Goal: Task Accomplishment & Management: Manage account settings

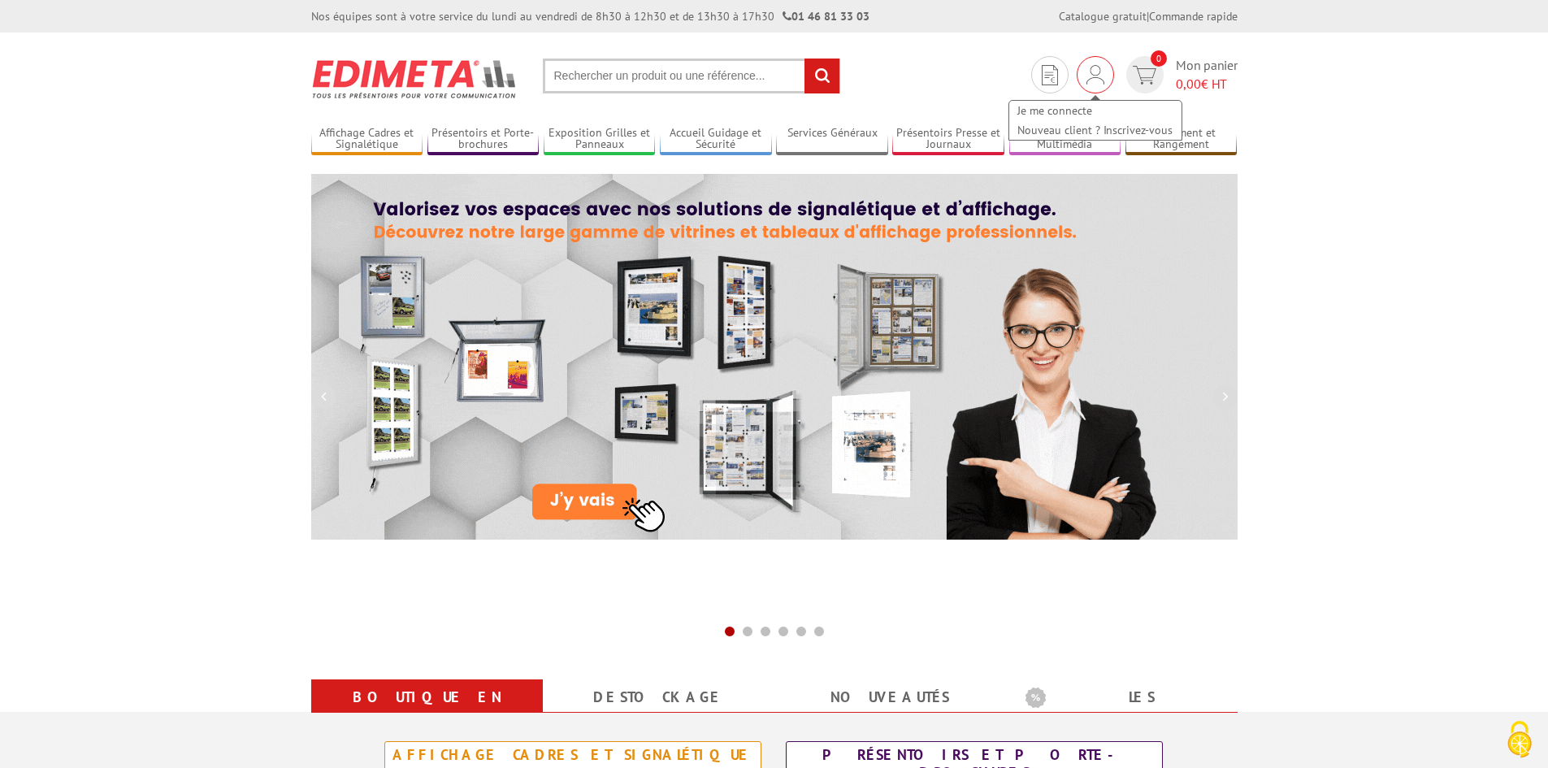
click at [1096, 79] on img at bounding box center [1095, 74] width 18 height 19
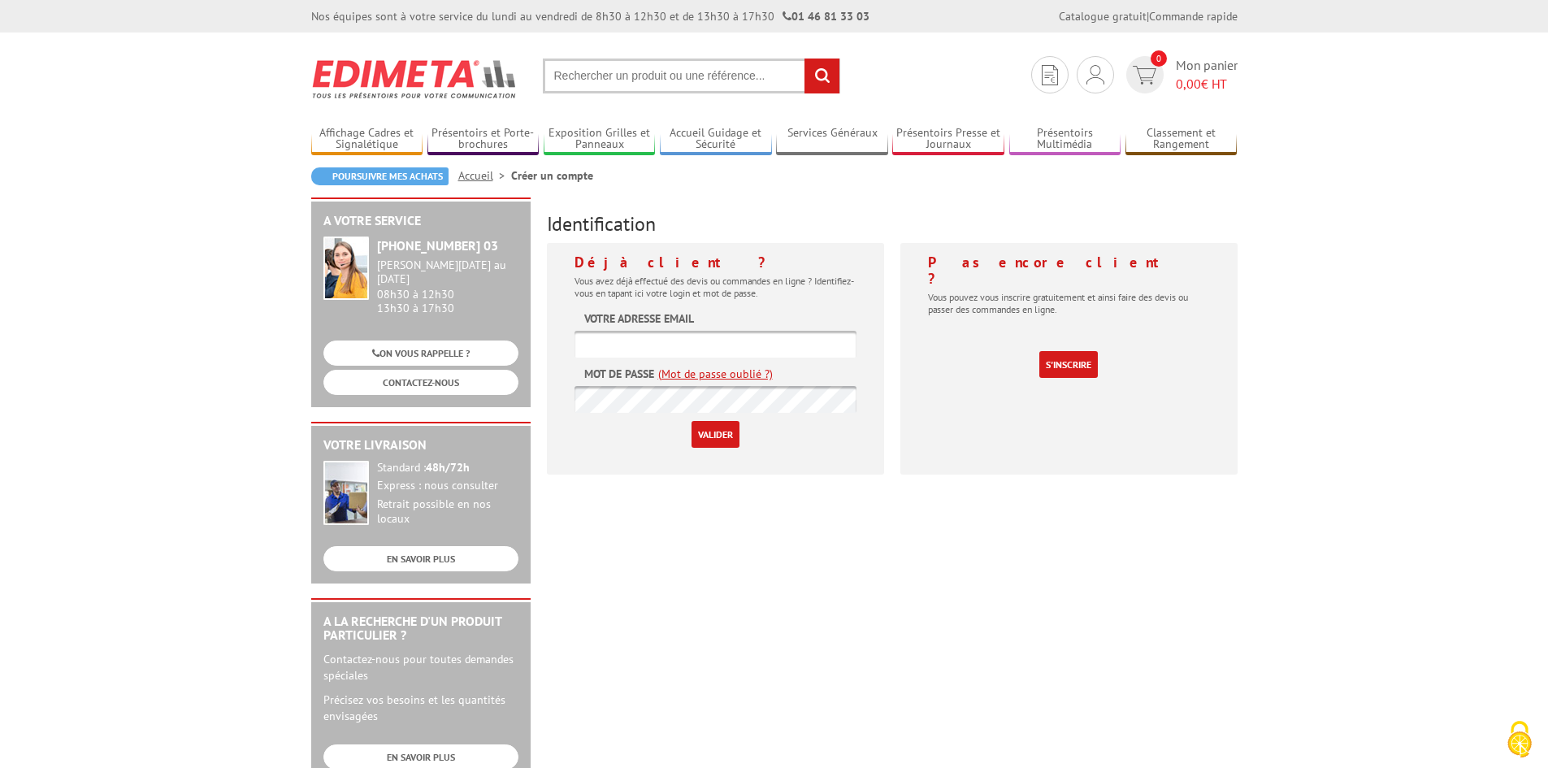
type input "[PERSON_NAME][EMAIL_ADDRESS][DOMAIN_NAME]"
click at [718, 435] on input "Valider" at bounding box center [715, 434] width 48 height 27
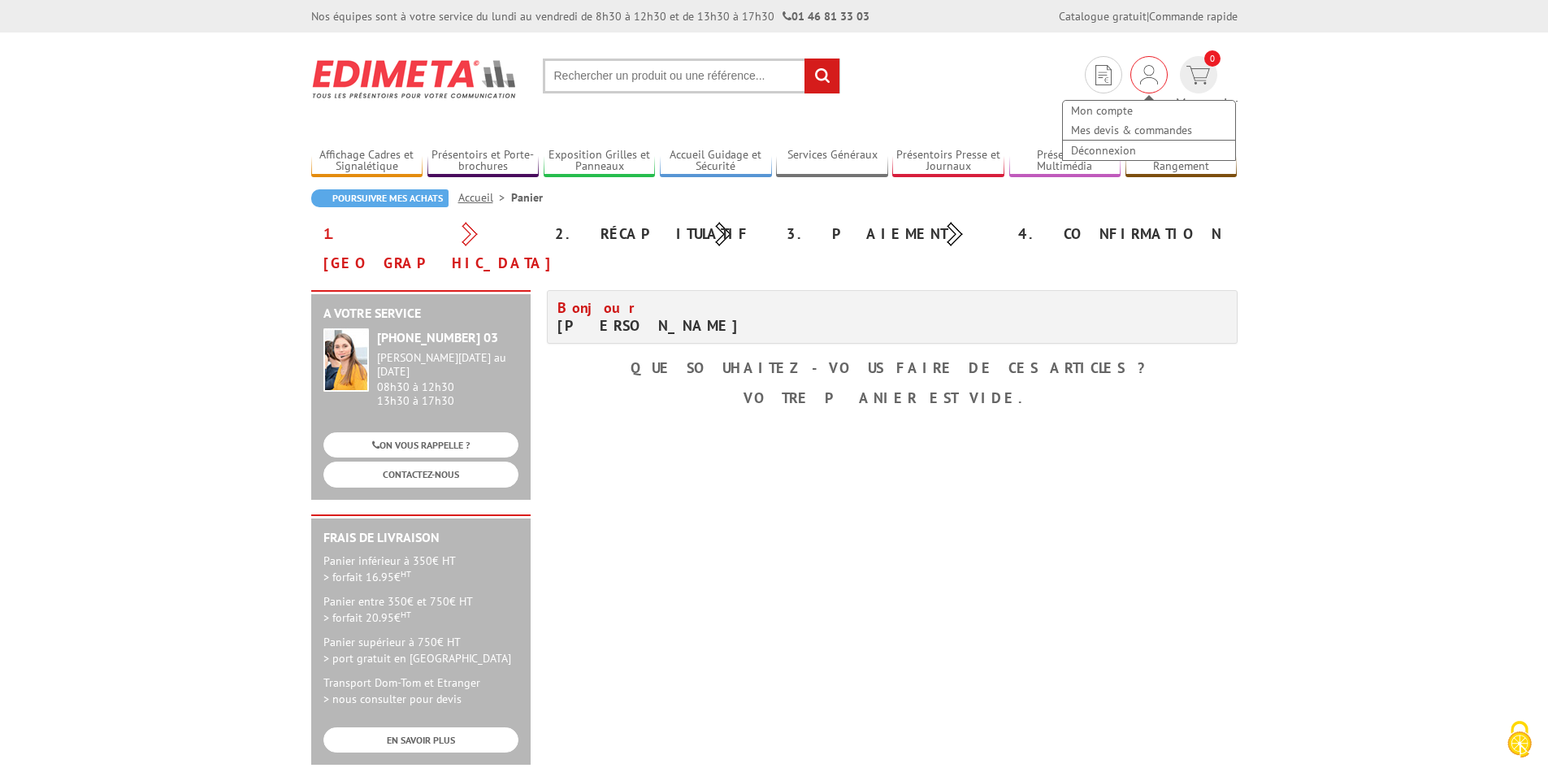
click at [1140, 76] on img at bounding box center [1149, 74] width 18 height 19
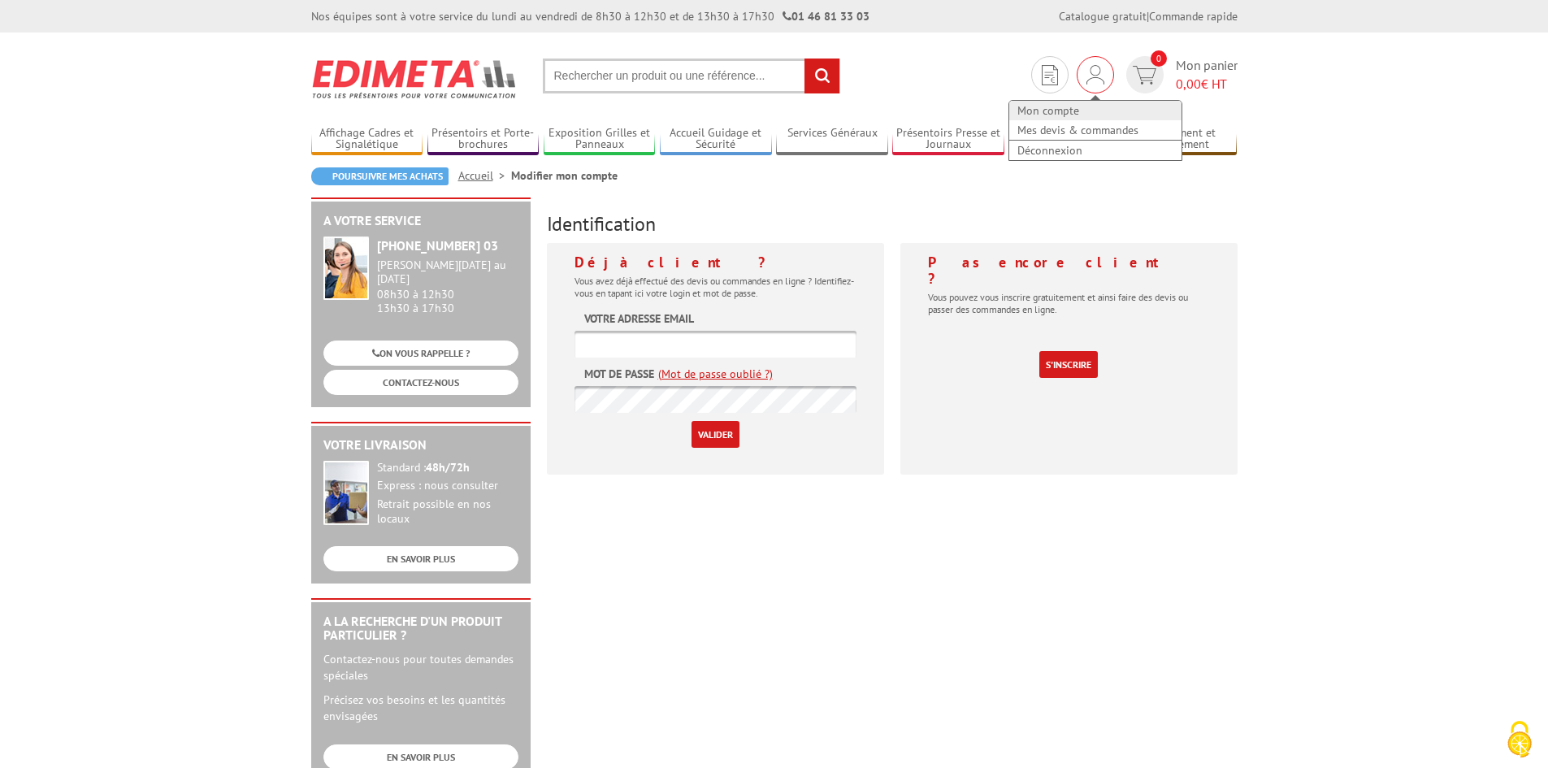
type input "[PERSON_NAME][EMAIL_ADDRESS][DOMAIN_NAME]"
click at [1059, 110] on link "Mon compte" at bounding box center [1095, 110] width 172 height 19
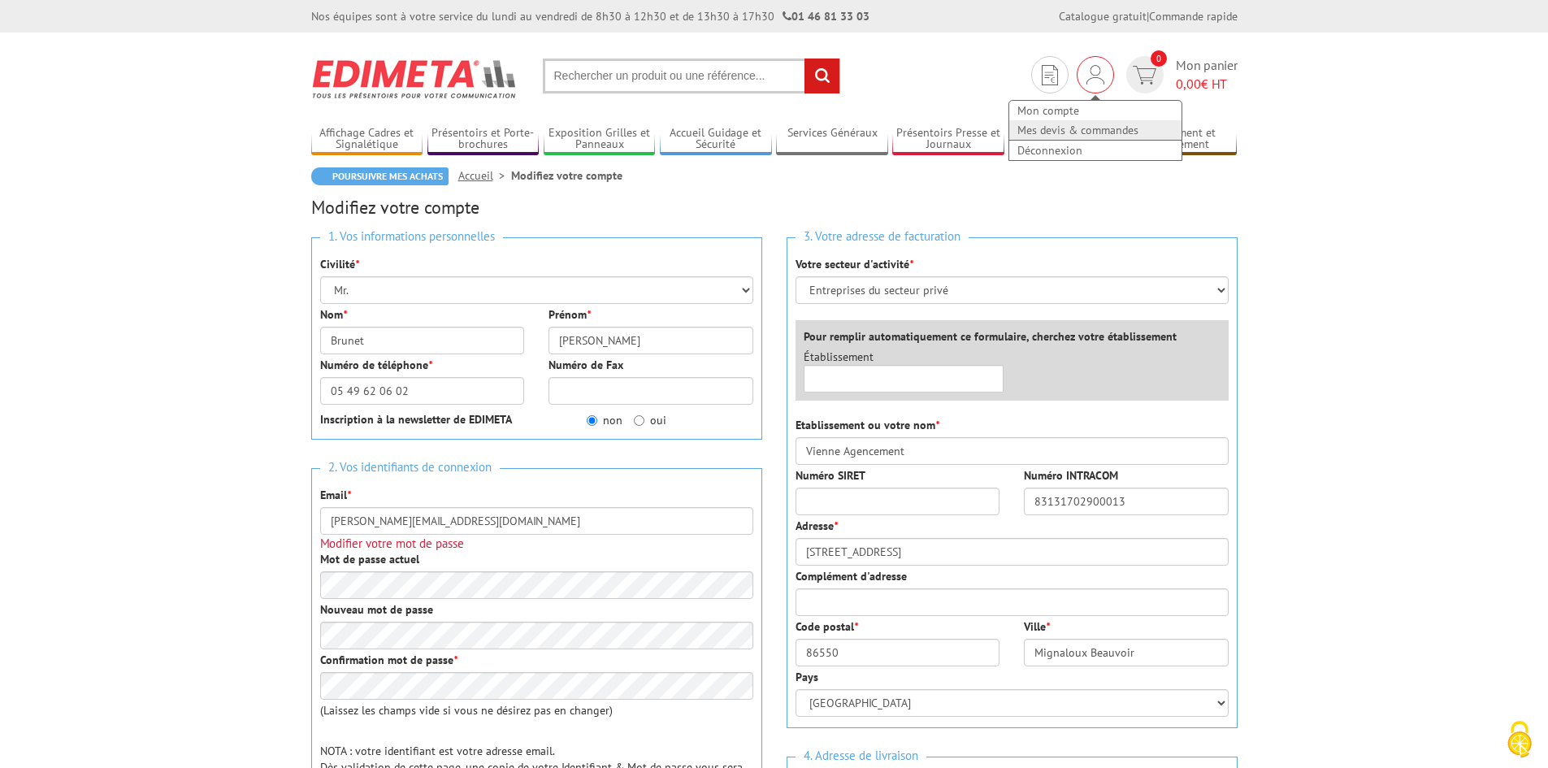
click at [1080, 132] on link "Mes devis & commandes" at bounding box center [1095, 129] width 172 height 19
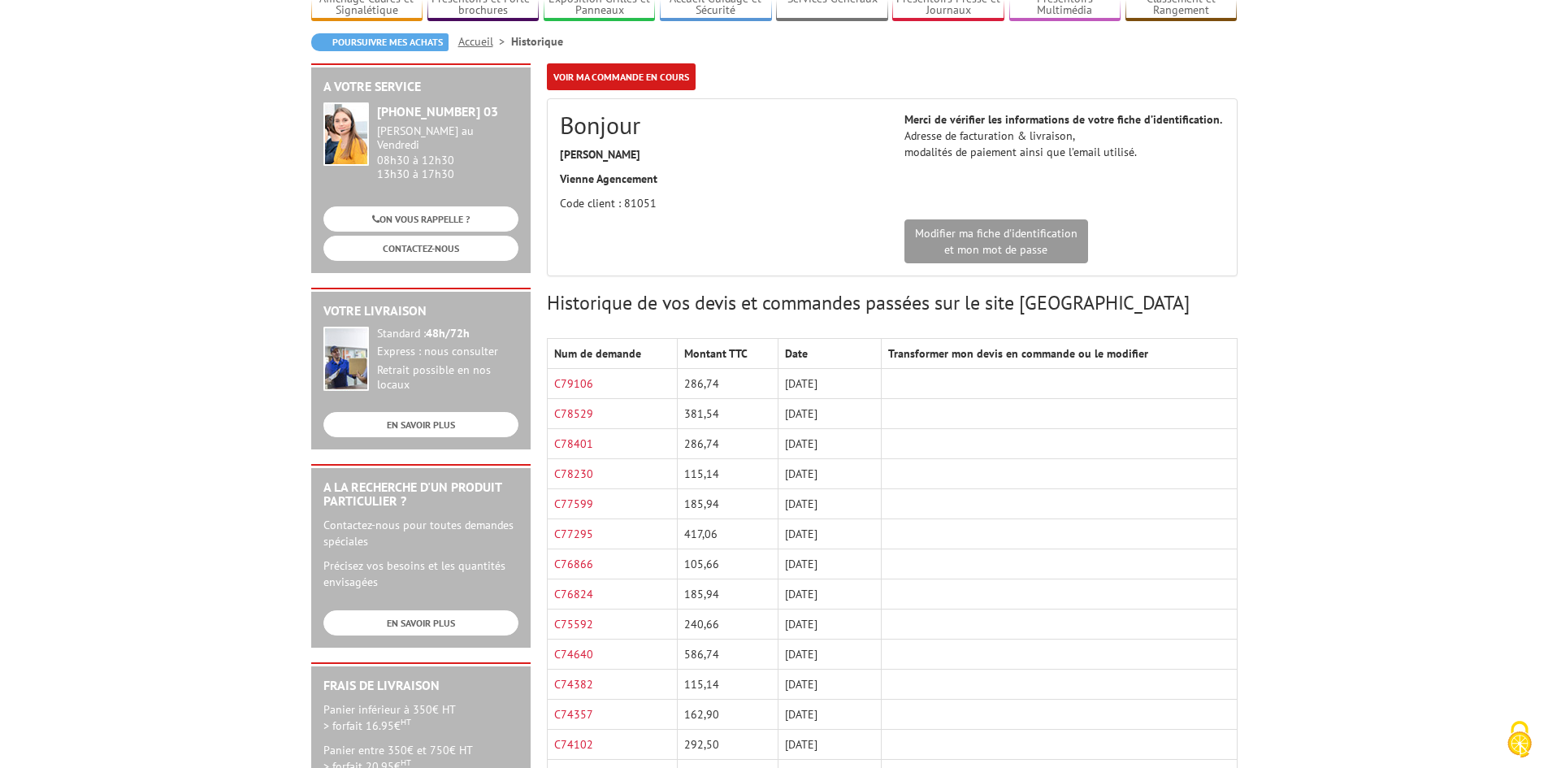
scroll to position [162, 0]
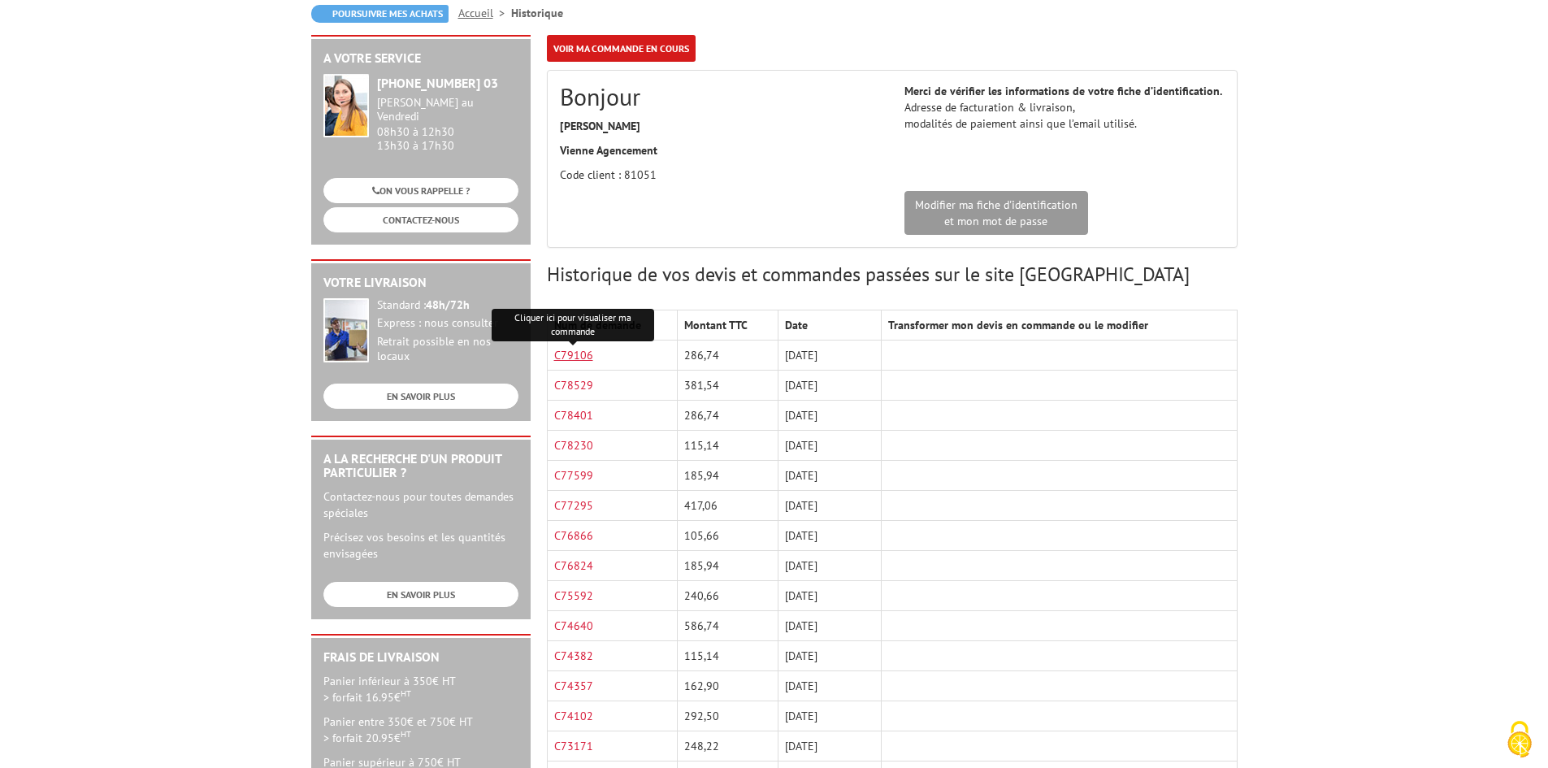
click at [574, 357] on link "C79106" at bounding box center [573, 355] width 39 height 15
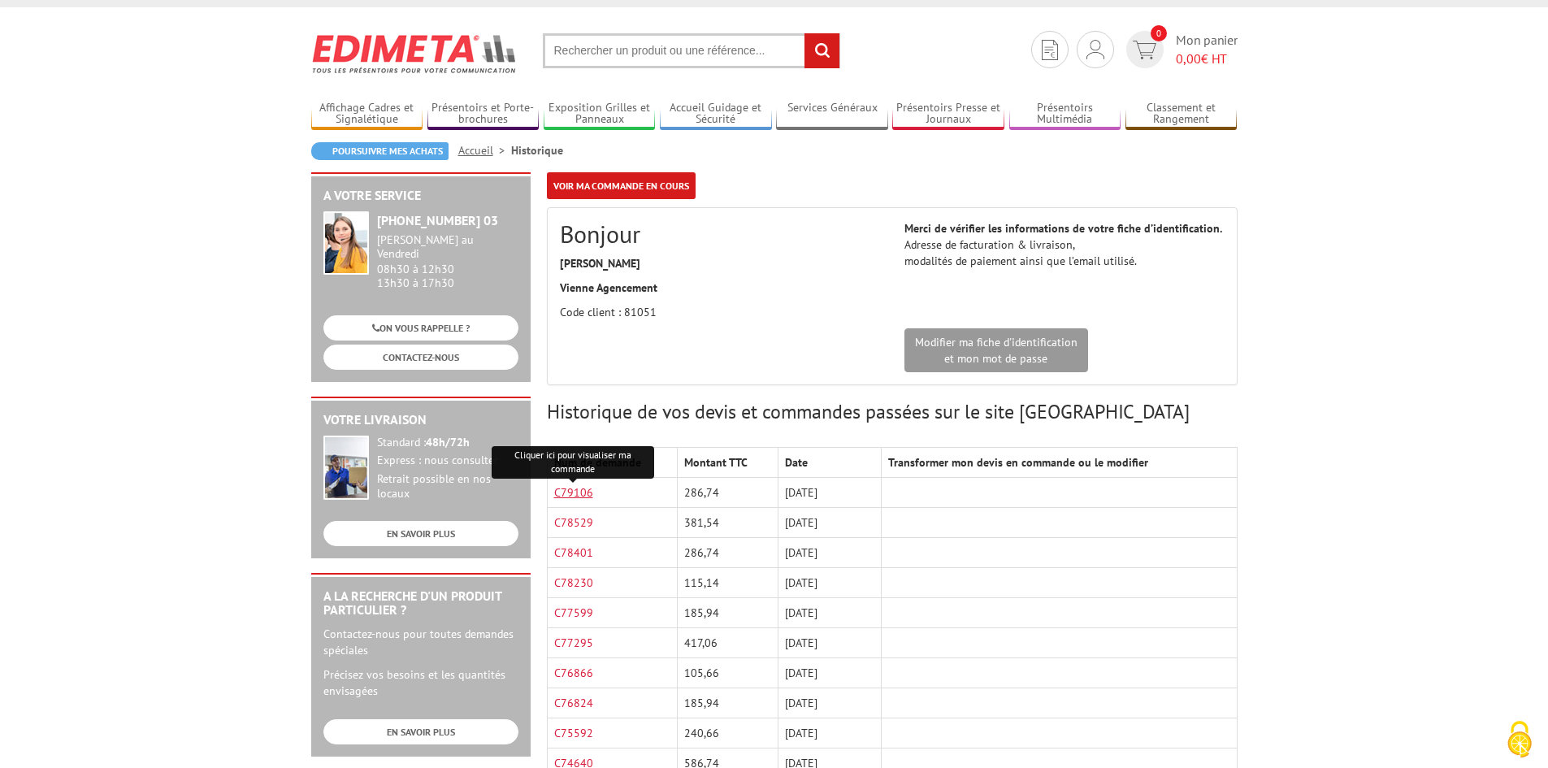
scroll to position [0, 0]
